Goal: Task Accomplishment & Management: Use online tool/utility

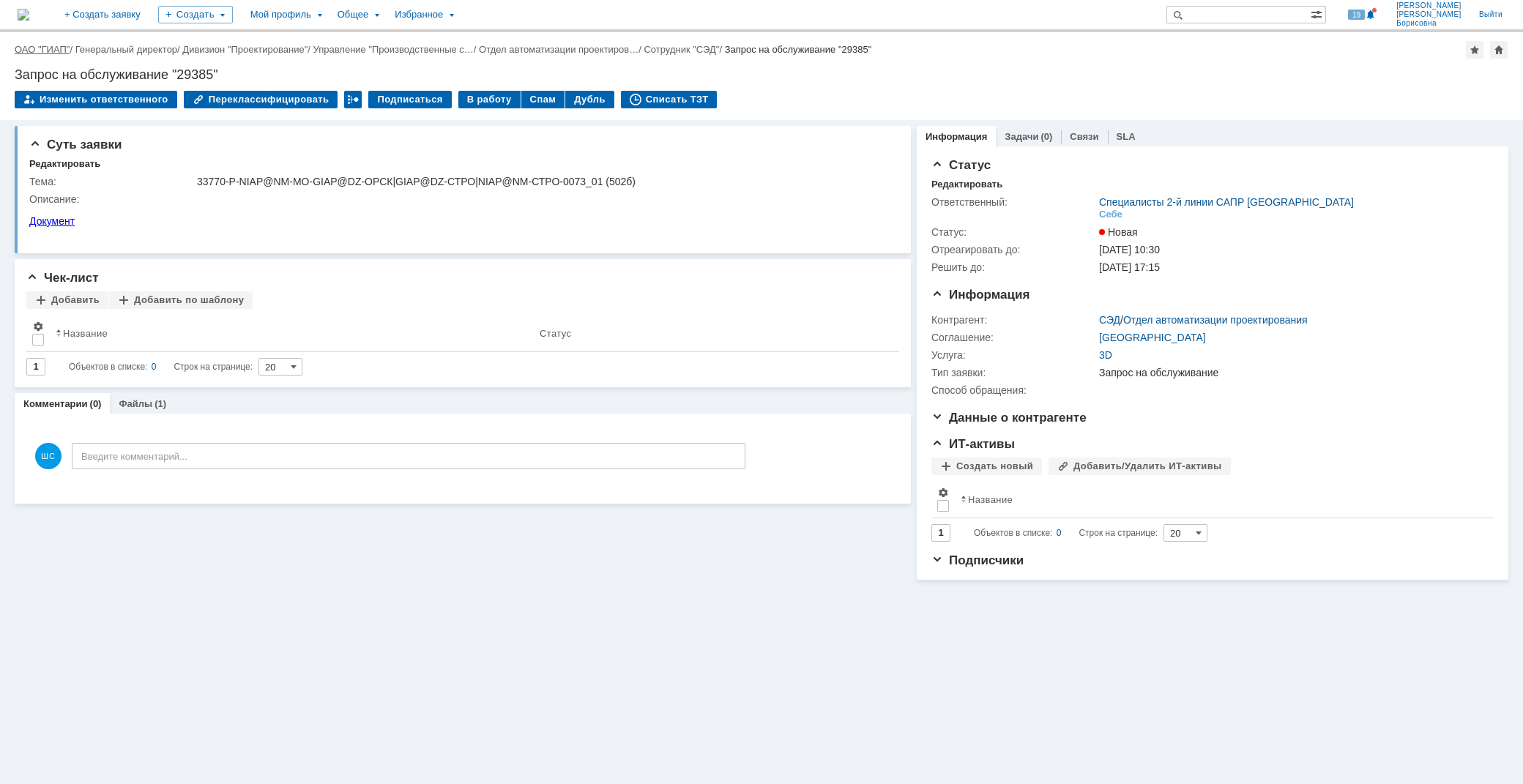
click at [53, 44] on link "ОАО "ГИАП"" at bounding box center [42, 49] width 55 height 11
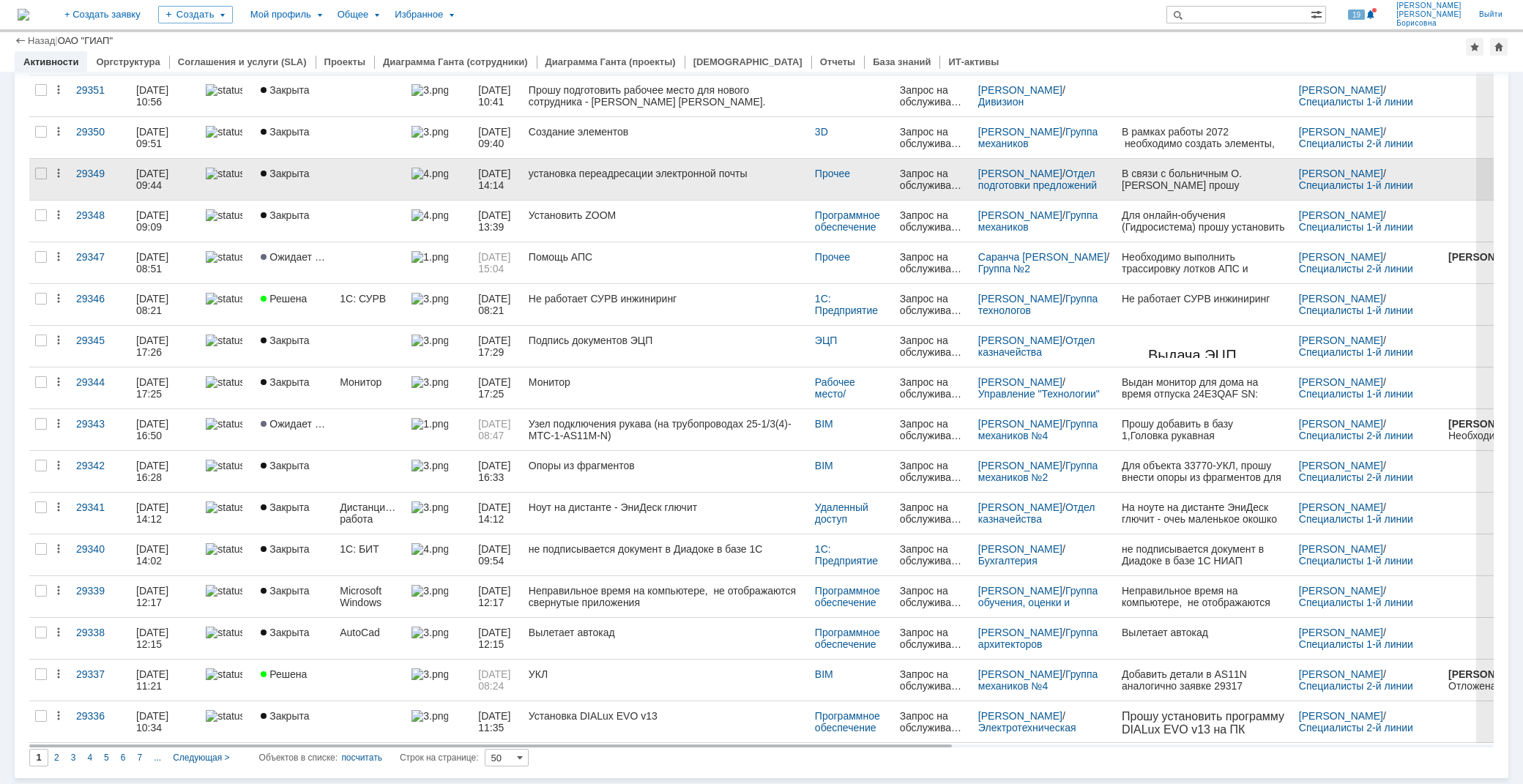
scroll to position [1556, 0]
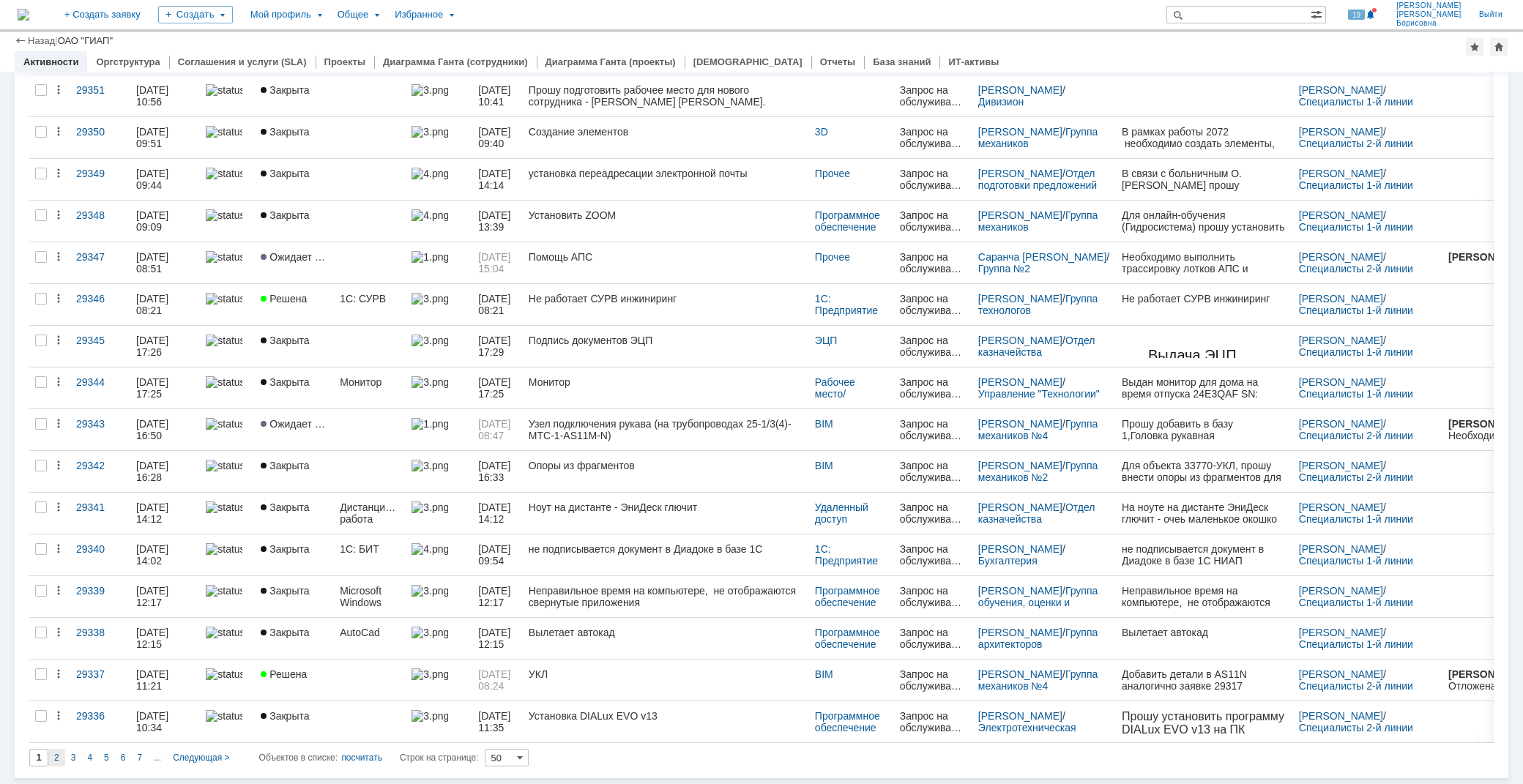
click at [55, 756] on span "2" at bounding box center [56, 757] width 5 height 10
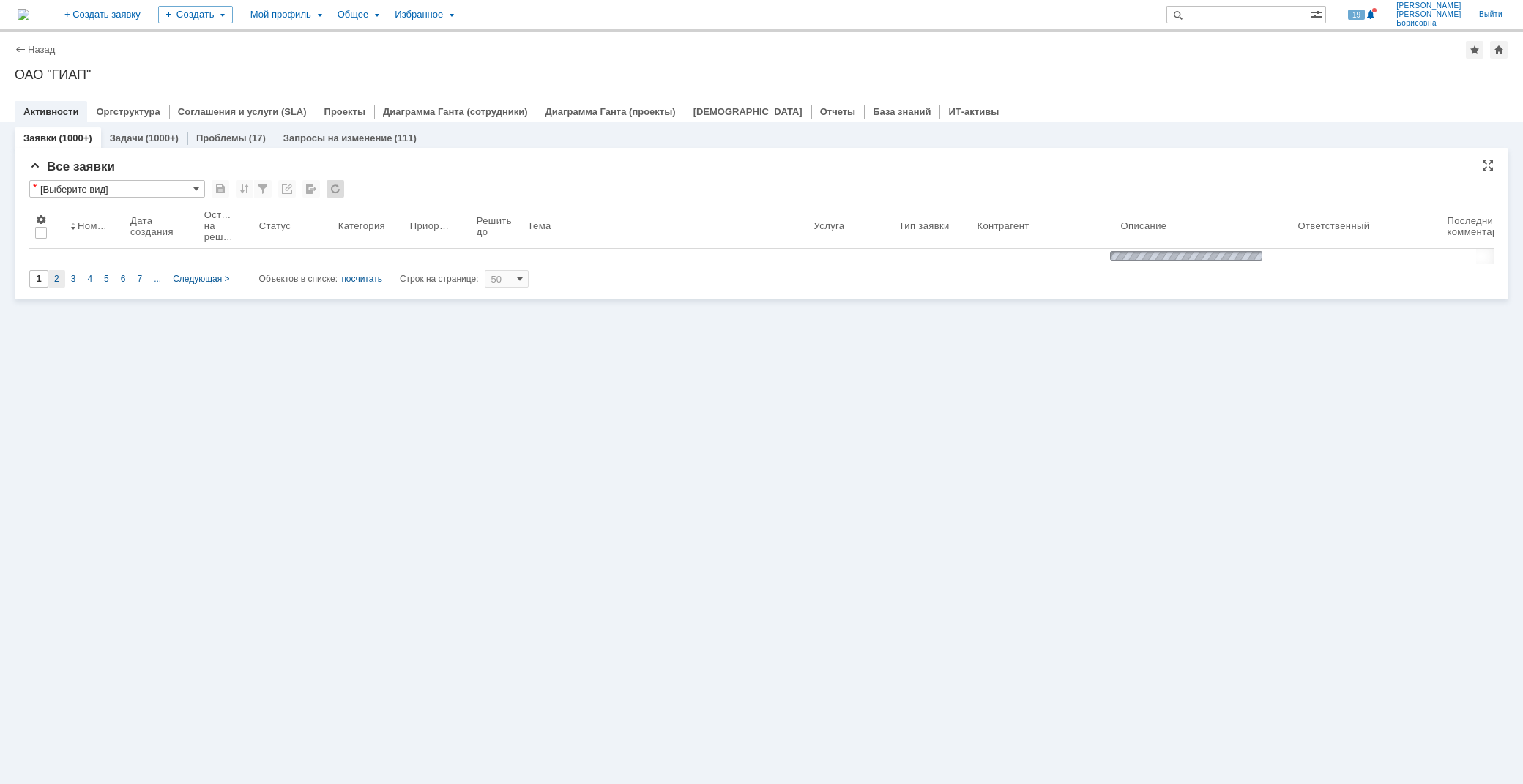
scroll to position [0, 0]
type input "2"
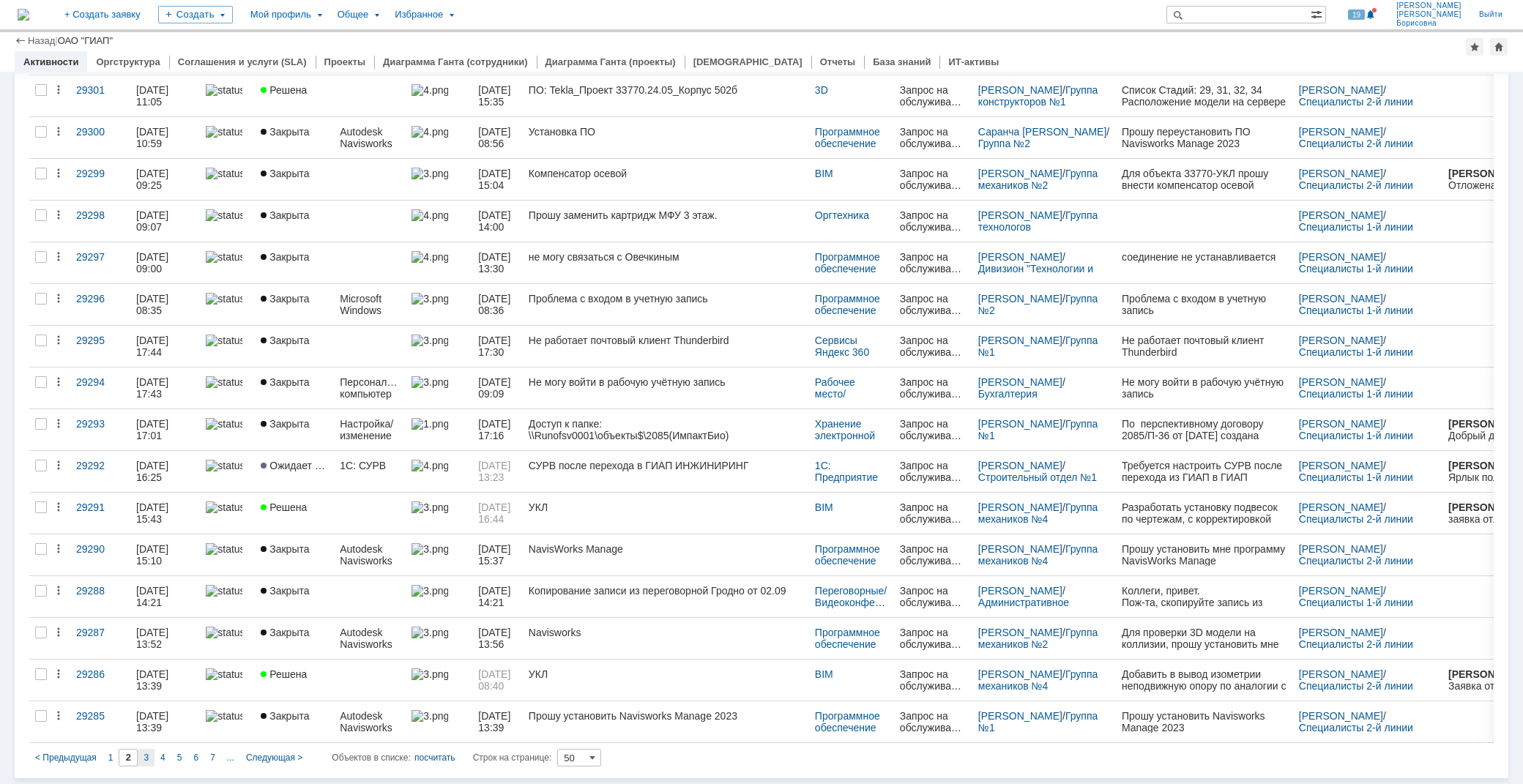
click at [144, 752] on span "3" at bounding box center [146, 757] width 5 height 10
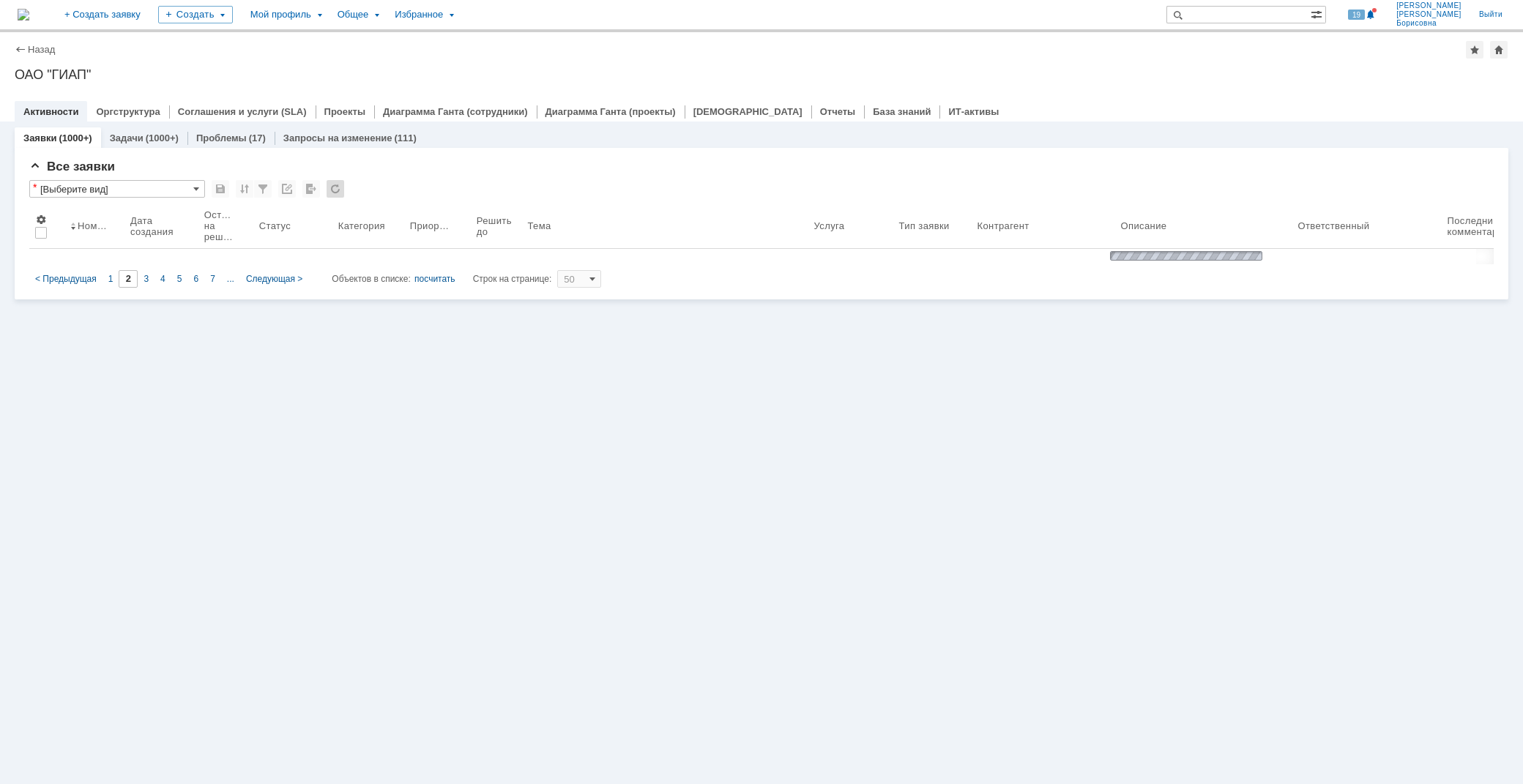
type input "3"
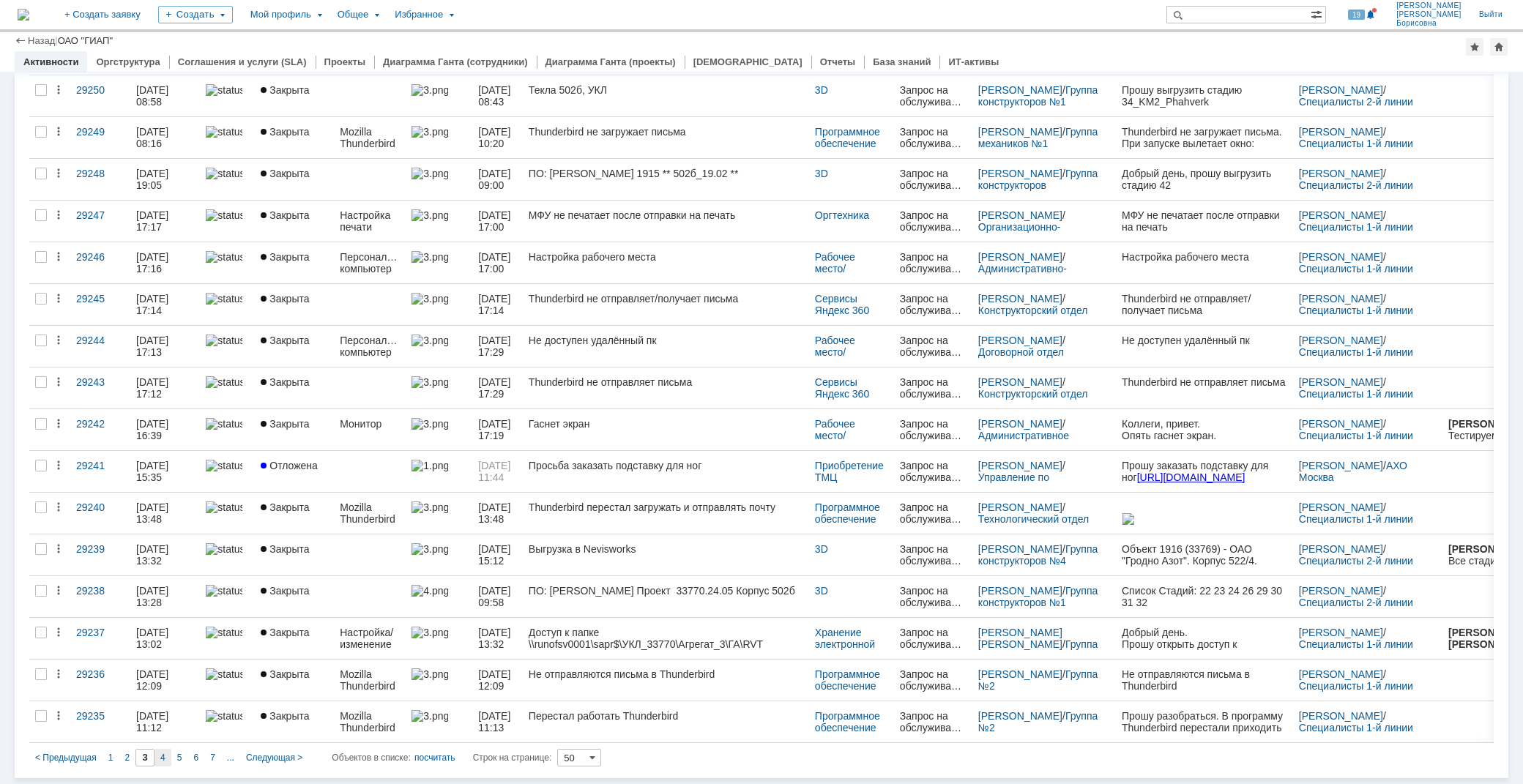
click at [162, 755] on span "4" at bounding box center [163, 757] width 5 height 10
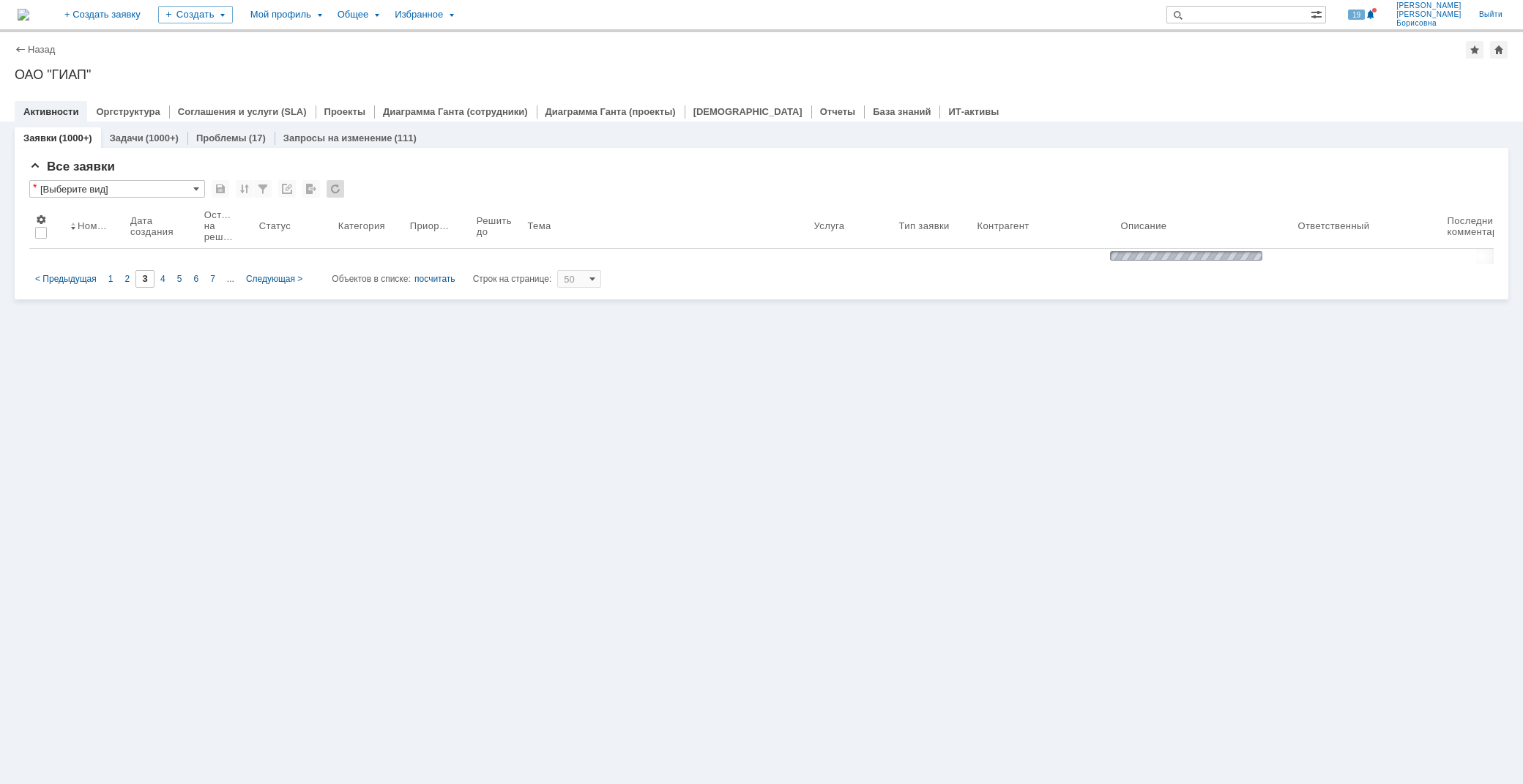
type input "4"
